Goal: Task Accomplishment & Management: Use online tool/utility

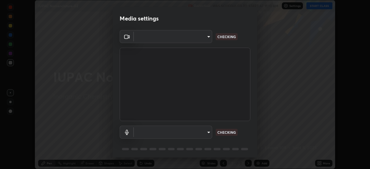
scroll to position [169, 370]
type input "e935e90e6c1ab5daa0dcc92e8481b2929d3357ce8b6dafce0a80e6d5474c7f03"
click at [199, 135] on body "Erase all IUPAC Nomenclature-02 Recording WAS SCHEDULED TO START AT 11:10 AM Se…" at bounding box center [185, 84] width 370 height 169
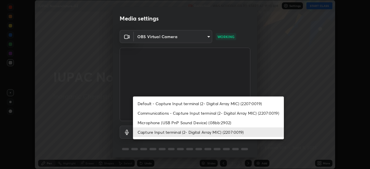
click at [159, 125] on li "Microphone (USB PnP Sound Device) (08bb:2902)" at bounding box center [208, 123] width 151 height 10
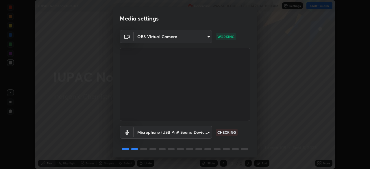
click at [157, 135] on body "Erase all IUPAC Nomenclature-02 Recording WAS SCHEDULED TO START AT 11:10 AM Se…" at bounding box center [185, 84] width 370 height 169
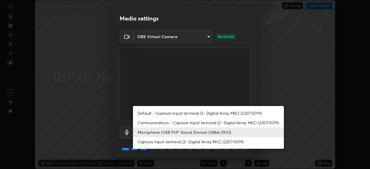
click at [176, 142] on li "Capture Input terminal (2- Digital Array MIC) (2207:0019)" at bounding box center [208, 142] width 151 height 10
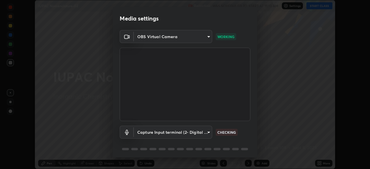
click at [175, 132] on body "Erase all IUPAC Nomenclature-02 Recording WAS SCHEDULED TO START AT 11:10 AM Se…" at bounding box center [185, 84] width 370 height 169
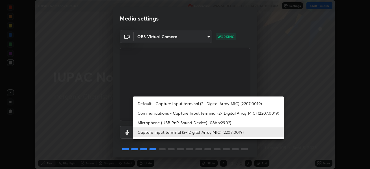
click at [178, 124] on li "Microphone (USB PnP Sound Device) (08bb:2902)" at bounding box center [208, 123] width 151 height 10
type input "c6b3c6d5c3a731f4ec6c3b5194e87e8aea126488fd752eaf3c94a14112842a4e"
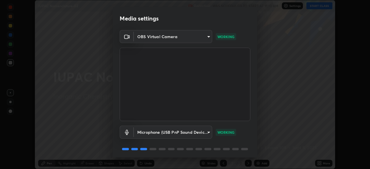
scroll to position [20, 0]
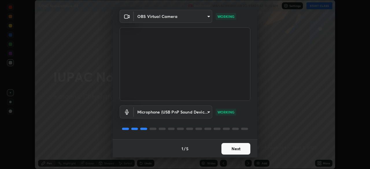
click at [237, 147] on button "Next" at bounding box center [235, 149] width 29 height 12
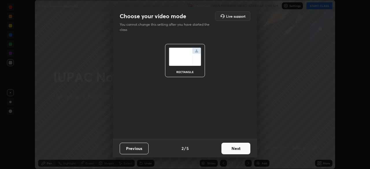
scroll to position [0, 0]
click at [232, 147] on button "Next" at bounding box center [235, 149] width 29 height 12
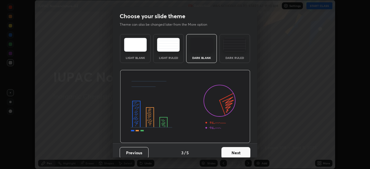
click at [235, 150] on button "Next" at bounding box center [235, 153] width 29 height 12
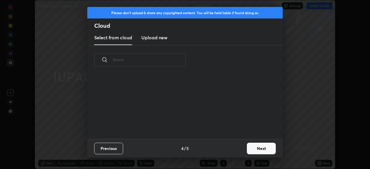
click at [236, 153] on div "Previous 4 / 5 Next" at bounding box center [184, 148] width 195 height 18
click at [248, 149] on button "Next" at bounding box center [261, 149] width 29 height 12
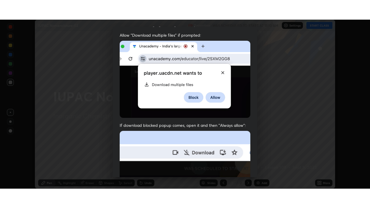
scroll to position [138, 0]
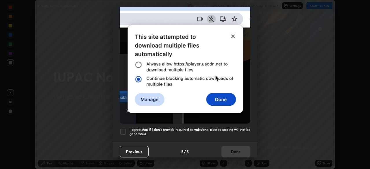
click at [208, 127] on h5 "I agree that if I don't provide required permissions, class recording will not …" at bounding box center [189, 131] width 121 height 9
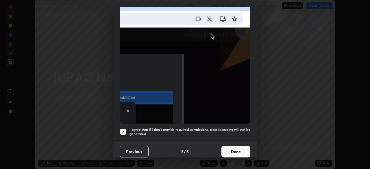
click at [232, 151] on button "Done" at bounding box center [235, 152] width 29 height 12
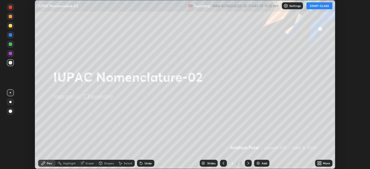
click at [321, 6] on button "START CLASS" at bounding box center [319, 5] width 26 height 7
click at [321, 164] on icon at bounding box center [320, 164] width 1 height 1
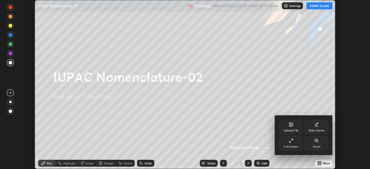
click at [290, 144] on div "Full screen" at bounding box center [291, 143] width 23 height 14
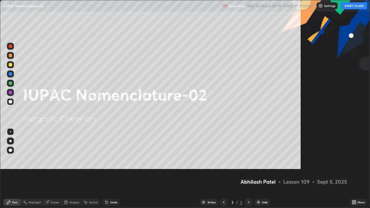
scroll to position [208, 370]
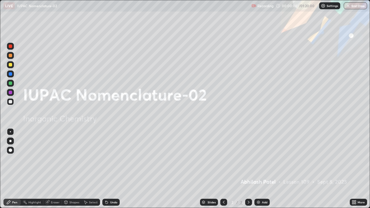
click at [263, 169] on div "Add" at bounding box center [264, 202] width 5 height 3
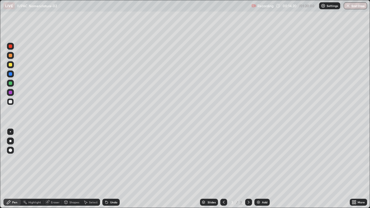
click at [108, 169] on icon at bounding box center [106, 202] width 5 height 5
click at [111, 169] on div "Undo" at bounding box center [113, 202] width 7 height 3
click at [11, 142] on div at bounding box center [10, 141] width 2 height 2
click at [110, 169] on div "Undo" at bounding box center [113, 202] width 7 height 3
click at [91, 169] on div "Select" at bounding box center [93, 202] width 9 height 3
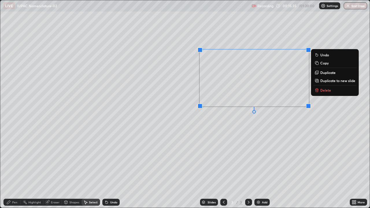
click at [262, 29] on div "0 ° Undo Copy Duplicate Duplicate to new slide Delete" at bounding box center [185, 104] width 370 height 208
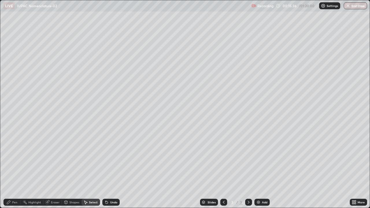
click at [13, 169] on div "Pen" at bounding box center [11, 202] width 17 height 7
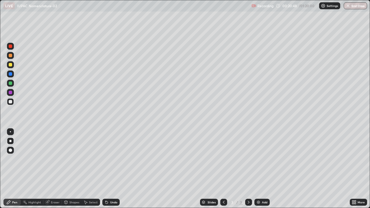
click at [91, 169] on div "Select" at bounding box center [91, 202] width 18 height 7
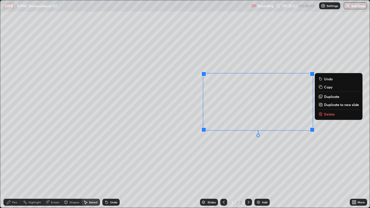
click at [267, 60] on div "0 ° Undo Copy Duplicate Duplicate to new slide Delete" at bounding box center [185, 104] width 370 height 208
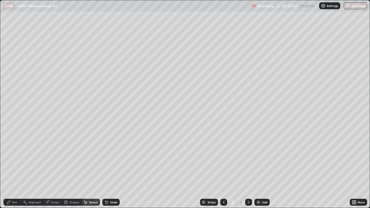
click at [18, 169] on div "Pen" at bounding box center [11, 202] width 17 height 7
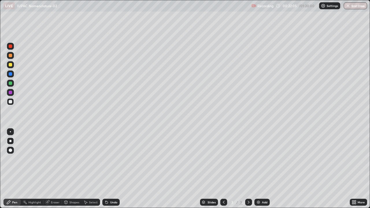
click at [12, 92] on div at bounding box center [10, 92] width 3 height 3
click at [12, 83] on div at bounding box center [10, 83] width 3 height 3
click at [11, 65] on div at bounding box center [10, 64] width 3 height 3
click at [11, 66] on div at bounding box center [10, 64] width 3 height 3
click at [11, 57] on div at bounding box center [10, 55] width 3 height 3
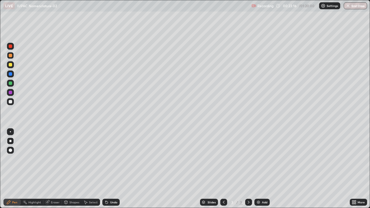
click at [112, 169] on div "Undo" at bounding box center [113, 202] width 7 height 3
click at [110, 169] on div "Undo" at bounding box center [113, 202] width 7 height 3
click at [109, 169] on div "Undo" at bounding box center [110, 202] width 17 height 7
click at [113, 169] on div "Undo" at bounding box center [110, 202] width 17 height 7
click at [12, 64] on div at bounding box center [10, 64] width 3 height 3
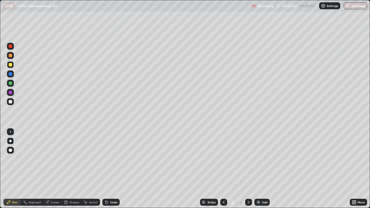
click at [11, 67] on div at bounding box center [10, 64] width 7 height 7
click at [89, 169] on div "Select" at bounding box center [91, 202] width 18 height 7
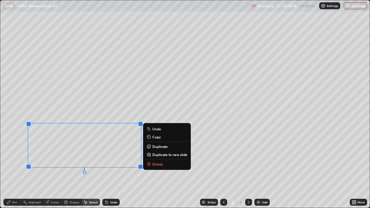
click at [90, 97] on div "0 ° Undo Copy Duplicate Duplicate to new slide Delete" at bounding box center [185, 104] width 370 height 208
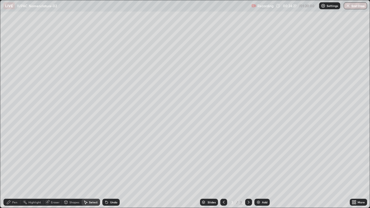
click at [16, 169] on div "Pen" at bounding box center [11, 202] width 17 height 7
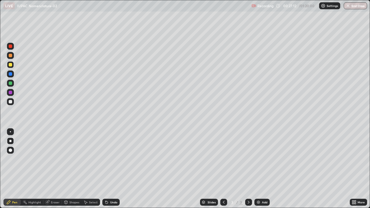
click at [13, 103] on div at bounding box center [10, 101] width 7 height 7
click at [10, 65] on div at bounding box center [10, 64] width 3 height 3
click at [11, 66] on div at bounding box center [10, 64] width 3 height 3
click at [12, 66] on div at bounding box center [10, 64] width 7 height 7
click at [112, 169] on div "Undo" at bounding box center [113, 202] width 7 height 3
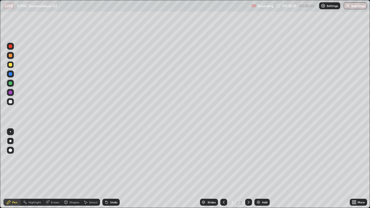
click at [12, 57] on div at bounding box center [10, 55] width 7 height 7
click at [77, 169] on div "Shapes" at bounding box center [74, 202] width 10 height 3
click at [91, 169] on div "Select" at bounding box center [93, 202] width 9 height 3
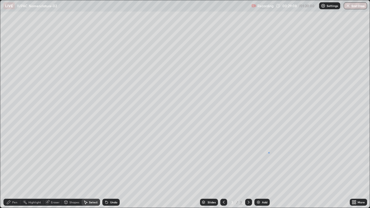
click at [269, 152] on div "0 ° Undo Copy Duplicate Duplicate to new slide Delete" at bounding box center [185, 104] width 370 height 208
click at [56, 169] on div "Eraser" at bounding box center [52, 202] width 18 height 7
click at [114, 169] on div "Undo" at bounding box center [113, 202] width 7 height 3
click at [13, 169] on div "Pen" at bounding box center [14, 202] width 5 height 3
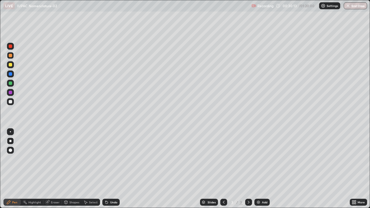
click at [70, 169] on div "Shapes" at bounding box center [74, 202] width 10 height 3
click at [56, 169] on div "Eraser" at bounding box center [55, 202] width 9 height 3
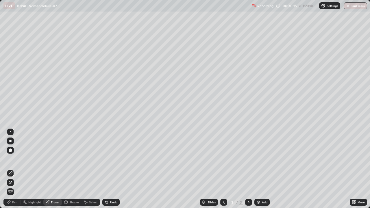
click at [113, 169] on div "Undo" at bounding box center [113, 202] width 7 height 3
click at [112, 169] on div "Undo" at bounding box center [110, 202] width 17 height 7
click at [111, 169] on div "Undo" at bounding box center [110, 202] width 17 height 7
click at [110, 169] on div "Undo" at bounding box center [110, 202] width 17 height 7
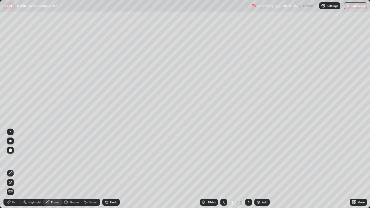
click at [110, 169] on div "Undo" at bounding box center [110, 202] width 17 height 7
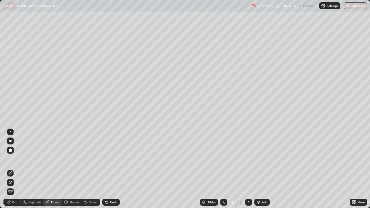
click at [109, 169] on div "Undo" at bounding box center [110, 202] width 17 height 7
click at [110, 169] on div "Undo" at bounding box center [110, 202] width 17 height 7
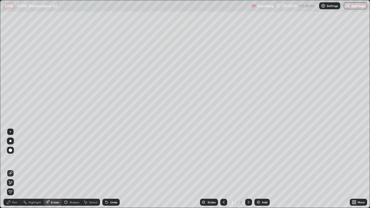
click at [109, 169] on div "Undo" at bounding box center [110, 202] width 17 height 7
click at [110, 169] on div "Undo" at bounding box center [110, 202] width 17 height 7
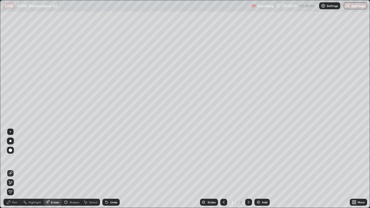
click at [110, 169] on div "Undo" at bounding box center [110, 202] width 17 height 7
click at [109, 169] on div "Undo" at bounding box center [110, 202] width 17 height 7
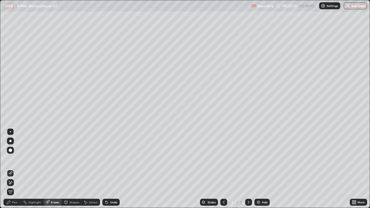
click at [109, 169] on div "Undo" at bounding box center [110, 202] width 17 height 7
click at [108, 169] on div "Undo" at bounding box center [110, 202] width 17 height 7
click at [110, 169] on div "Undo" at bounding box center [113, 202] width 7 height 3
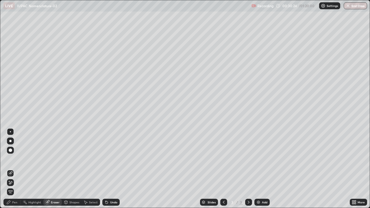
click at [15, 169] on div "Pen" at bounding box center [14, 202] width 5 height 3
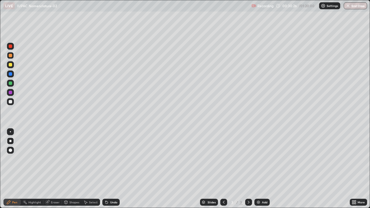
click at [13, 91] on div at bounding box center [10, 92] width 7 height 7
click at [114, 169] on div "Undo" at bounding box center [113, 202] width 7 height 3
click at [11, 84] on div at bounding box center [10, 83] width 3 height 3
click at [10, 84] on div at bounding box center [10, 83] width 3 height 3
click at [112, 169] on div "Undo" at bounding box center [113, 202] width 7 height 3
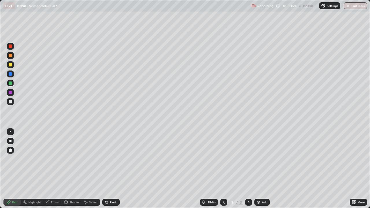
click at [53, 169] on div "Eraser" at bounding box center [55, 202] width 9 height 3
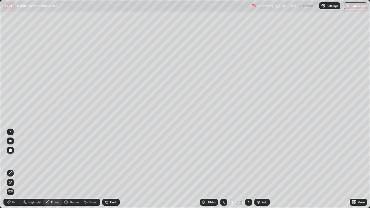
click at [14, 169] on div "Pen" at bounding box center [11, 202] width 17 height 7
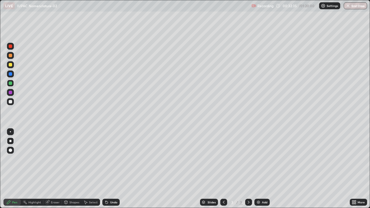
click at [264, 169] on div "Add" at bounding box center [264, 202] width 5 height 3
click at [107, 169] on icon at bounding box center [106, 202] width 5 height 5
click at [223, 169] on icon at bounding box center [223, 202] width 5 height 5
click at [249, 169] on icon at bounding box center [248, 202] width 5 height 5
click at [111, 169] on div "Undo" at bounding box center [113, 202] width 7 height 3
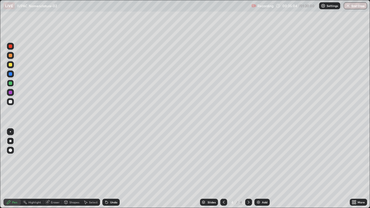
click at [11, 101] on div at bounding box center [10, 101] width 3 height 3
click at [53, 169] on div "Eraser" at bounding box center [52, 202] width 18 height 7
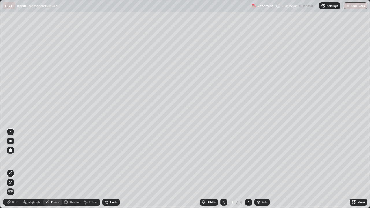
click at [15, 169] on div "Pen" at bounding box center [14, 202] width 5 height 3
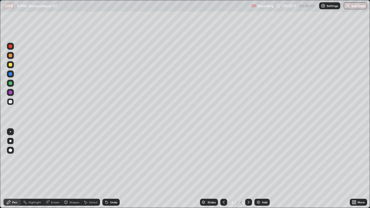
click at [11, 65] on div at bounding box center [10, 64] width 3 height 3
click at [13, 101] on div at bounding box center [10, 101] width 7 height 7
click at [11, 91] on div at bounding box center [10, 92] width 3 height 3
click at [113, 169] on div "Undo" at bounding box center [113, 202] width 7 height 3
click at [12, 85] on div at bounding box center [10, 83] width 7 height 7
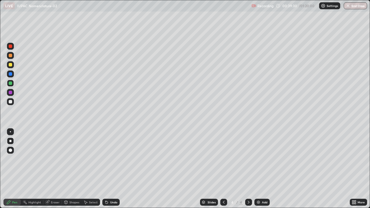
click at [12, 101] on div at bounding box center [10, 101] width 3 height 3
click at [111, 169] on div "Undo" at bounding box center [113, 202] width 7 height 3
click at [11, 92] on div at bounding box center [10, 92] width 3 height 3
click at [112, 169] on div "Undo" at bounding box center [113, 202] width 7 height 3
click at [111, 169] on div "Undo" at bounding box center [113, 202] width 7 height 3
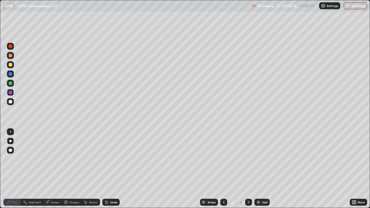
click at [111, 169] on div "Undo" at bounding box center [113, 202] width 7 height 3
click at [110, 169] on div "Undo" at bounding box center [113, 202] width 7 height 3
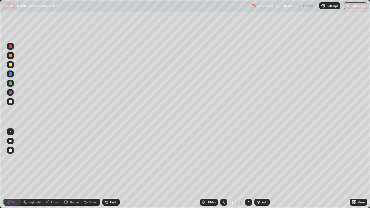
click at [110, 169] on div "Undo" at bounding box center [113, 202] width 7 height 3
click at [55, 169] on div "Eraser" at bounding box center [55, 202] width 9 height 3
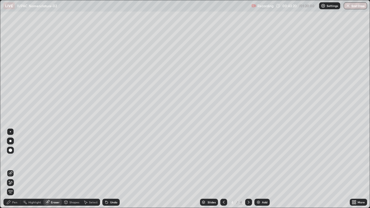
click at [13, 169] on div at bounding box center [10, 182] width 7 height 7
click at [17, 169] on div "Pen" at bounding box center [11, 202] width 17 height 7
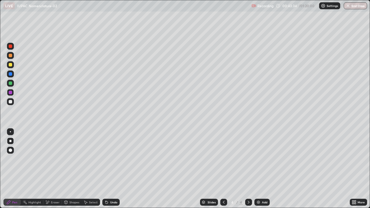
click at [13, 64] on div at bounding box center [10, 64] width 7 height 7
click at [117, 169] on div "Undo" at bounding box center [110, 202] width 17 height 7
click at [116, 169] on div "Undo" at bounding box center [113, 202] width 7 height 3
click at [115, 169] on div "Undo" at bounding box center [113, 202] width 7 height 3
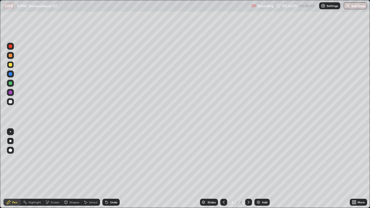
click at [115, 169] on div "Undo" at bounding box center [113, 202] width 7 height 3
click at [223, 169] on icon at bounding box center [223, 202] width 5 height 5
click at [248, 169] on icon at bounding box center [248, 202] width 5 height 5
click at [247, 169] on icon at bounding box center [248, 202] width 5 height 5
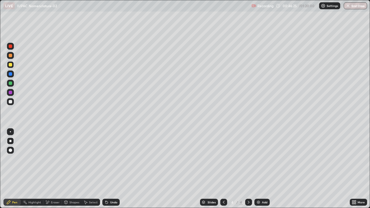
click at [262, 169] on div "Add" at bounding box center [264, 202] width 5 height 3
click at [224, 169] on icon at bounding box center [223, 202] width 5 height 5
click at [245, 169] on div at bounding box center [248, 202] width 7 height 7
click at [12, 57] on div at bounding box center [10, 55] width 7 height 7
click at [106, 169] on icon at bounding box center [106, 201] width 1 height 1
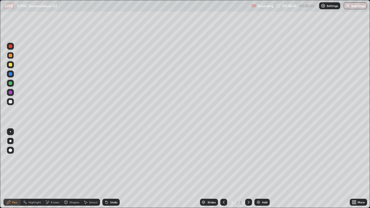
click at [52, 169] on div "Eraser" at bounding box center [55, 202] width 9 height 3
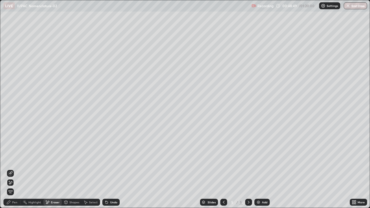
click at [106, 169] on icon at bounding box center [106, 202] width 5 height 5
click at [106, 169] on icon at bounding box center [107, 202] width 2 height 2
click at [18, 169] on div "Pen" at bounding box center [11, 202] width 17 height 7
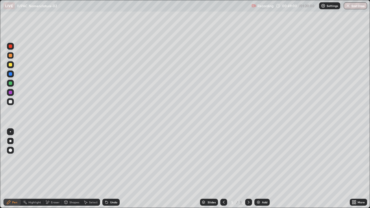
click at [11, 75] on div at bounding box center [10, 73] width 3 height 3
click at [12, 83] on div at bounding box center [10, 83] width 3 height 3
click at [54, 169] on div "Eraser" at bounding box center [55, 202] width 9 height 3
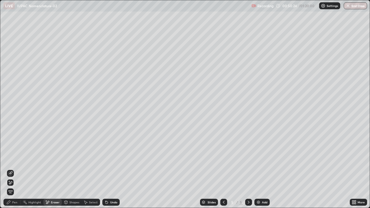
click at [16, 169] on div "Pen" at bounding box center [14, 202] width 5 height 3
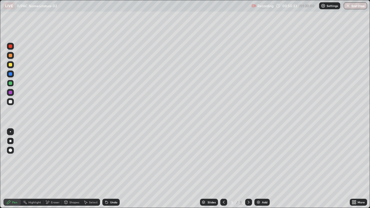
click at [114, 169] on div "Undo" at bounding box center [110, 202] width 17 height 7
click at [112, 169] on div "Undo" at bounding box center [110, 202] width 17 height 7
click at [111, 169] on div "Undo" at bounding box center [110, 202] width 17 height 7
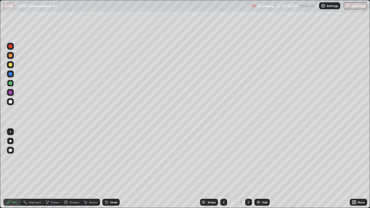
click at [112, 169] on div "Undo" at bounding box center [110, 202] width 17 height 7
click at [114, 169] on div "Undo" at bounding box center [110, 202] width 17 height 7
click at [112, 169] on div "Undo" at bounding box center [110, 202] width 17 height 7
click at [113, 169] on div "Undo" at bounding box center [110, 202] width 17 height 7
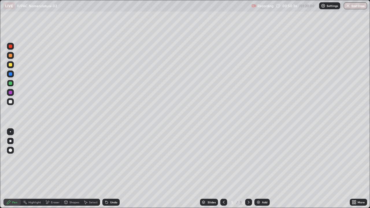
click at [112, 169] on div "Undo" at bounding box center [110, 202] width 17 height 7
click at [113, 169] on div "Undo" at bounding box center [110, 202] width 17 height 7
click at [114, 169] on div "Undo" at bounding box center [110, 202] width 17 height 7
click at [113, 169] on div "Undo" at bounding box center [110, 202] width 17 height 7
click at [108, 169] on icon at bounding box center [106, 202] width 5 height 5
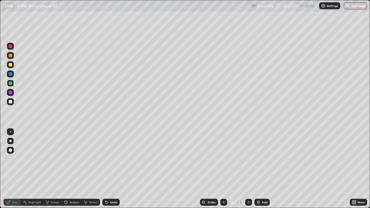
click at [113, 169] on div "Undo" at bounding box center [113, 202] width 7 height 3
click at [114, 169] on div "Undo" at bounding box center [113, 202] width 7 height 3
click at [53, 169] on div "Eraser" at bounding box center [55, 202] width 9 height 3
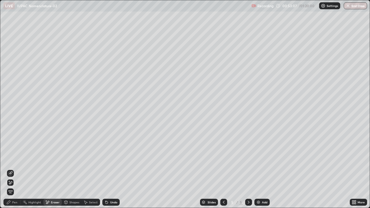
click at [11, 169] on div "Pen" at bounding box center [11, 202] width 17 height 7
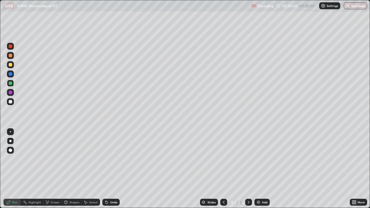
click at [97, 169] on div "Select" at bounding box center [91, 202] width 18 height 7
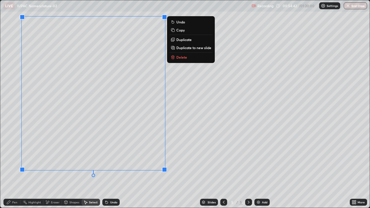
click at [201, 107] on div "0 ° Undo Copy Duplicate Duplicate to new slide Delete" at bounding box center [185, 104] width 370 height 208
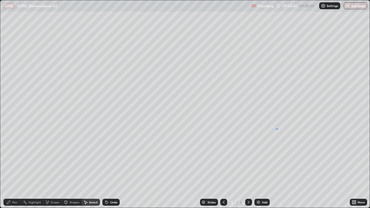
click at [276, 129] on div "0 ° Undo Copy Duplicate Duplicate to new slide Delete" at bounding box center [185, 104] width 370 height 208
click at [16, 169] on div "Pen" at bounding box center [14, 202] width 5 height 3
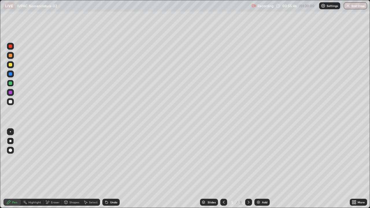
click at [116, 169] on div "Undo" at bounding box center [113, 202] width 7 height 3
click at [12, 68] on div at bounding box center [10, 64] width 7 height 7
click at [10, 56] on div at bounding box center [10, 55] width 3 height 3
click at [91, 169] on div "Select" at bounding box center [91, 202] width 18 height 7
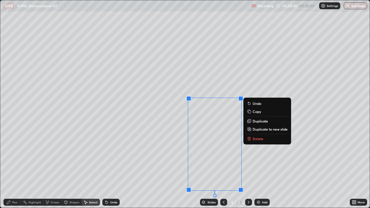
click at [228, 81] on div "0 ° Undo Copy Duplicate Duplicate to new slide Delete" at bounding box center [185, 104] width 370 height 208
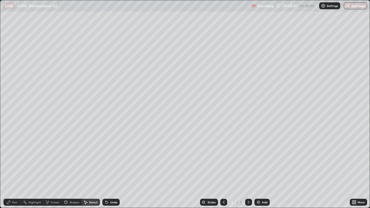
click at [17, 169] on div "Pen" at bounding box center [11, 202] width 17 height 7
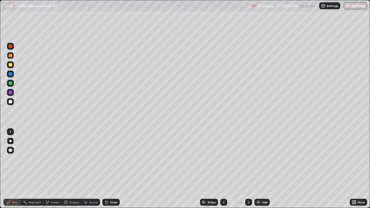
click at [112, 169] on div "Undo" at bounding box center [110, 202] width 17 height 7
click at [59, 169] on div "Eraser" at bounding box center [55, 202] width 9 height 3
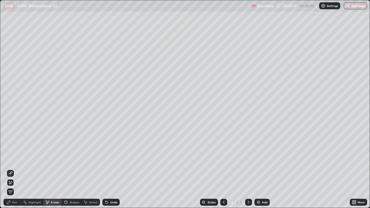
click at [16, 169] on div "Pen" at bounding box center [14, 202] width 5 height 3
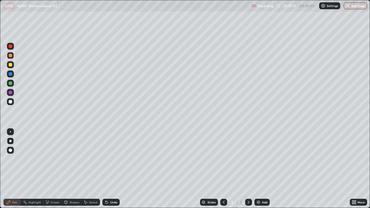
click at [114, 169] on div "Undo" at bounding box center [113, 202] width 7 height 3
click at [115, 169] on div "Undo" at bounding box center [113, 202] width 7 height 3
click at [114, 169] on div "Undo" at bounding box center [113, 202] width 7 height 3
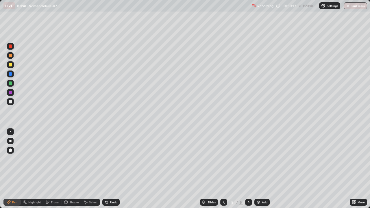
click at [114, 169] on div "Undo" at bounding box center [113, 202] width 7 height 3
click at [117, 169] on div "Undo" at bounding box center [110, 202] width 17 height 7
click at [113, 169] on div "Undo" at bounding box center [110, 202] width 17 height 7
click at [113, 169] on div "Undo" at bounding box center [113, 202] width 7 height 3
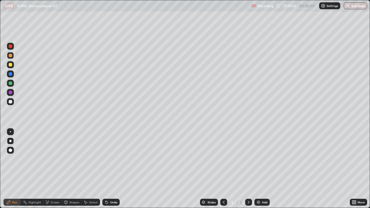
click at [114, 169] on div "Undo" at bounding box center [110, 202] width 17 height 7
click at [12, 62] on div at bounding box center [10, 64] width 7 height 7
click at [258, 169] on div "Add" at bounding box center [261, 202] width 15 height 7
click at [223, 169] on icon at bounding box center [223, 202] width 5 height 5
click at [247, 169] on icon at bounding box center [248, 202] width 5 height 5
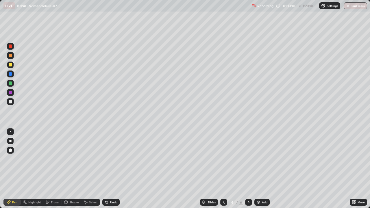
click at [223, 169] on icon at bounding box center [223, 202] width 5 height 5
click at [247, 169] on div at bounding box center [248, 202] width 7 height 7
click at [112, 169] on div "Undo" at bounding box center [110, 202] width 17 height 7
click at [114, 169] on div "Undo" at bounding box center [110, 202] width 17 height 7
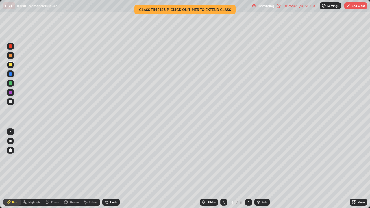
click at [356, 6] on button "End Class" at bounding box center [355, 5] width 23 height 7
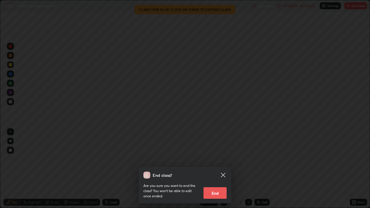
click at [214, 169] on button "End" at bounding box center [214, 193] width 23 height 12
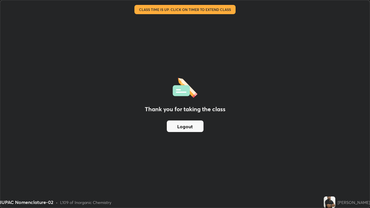
click at [192, 125] on button "Logout" at bounding box center [185, 127] width 37 height 12
